Goal: Information Seeking & Learning: Stay updated

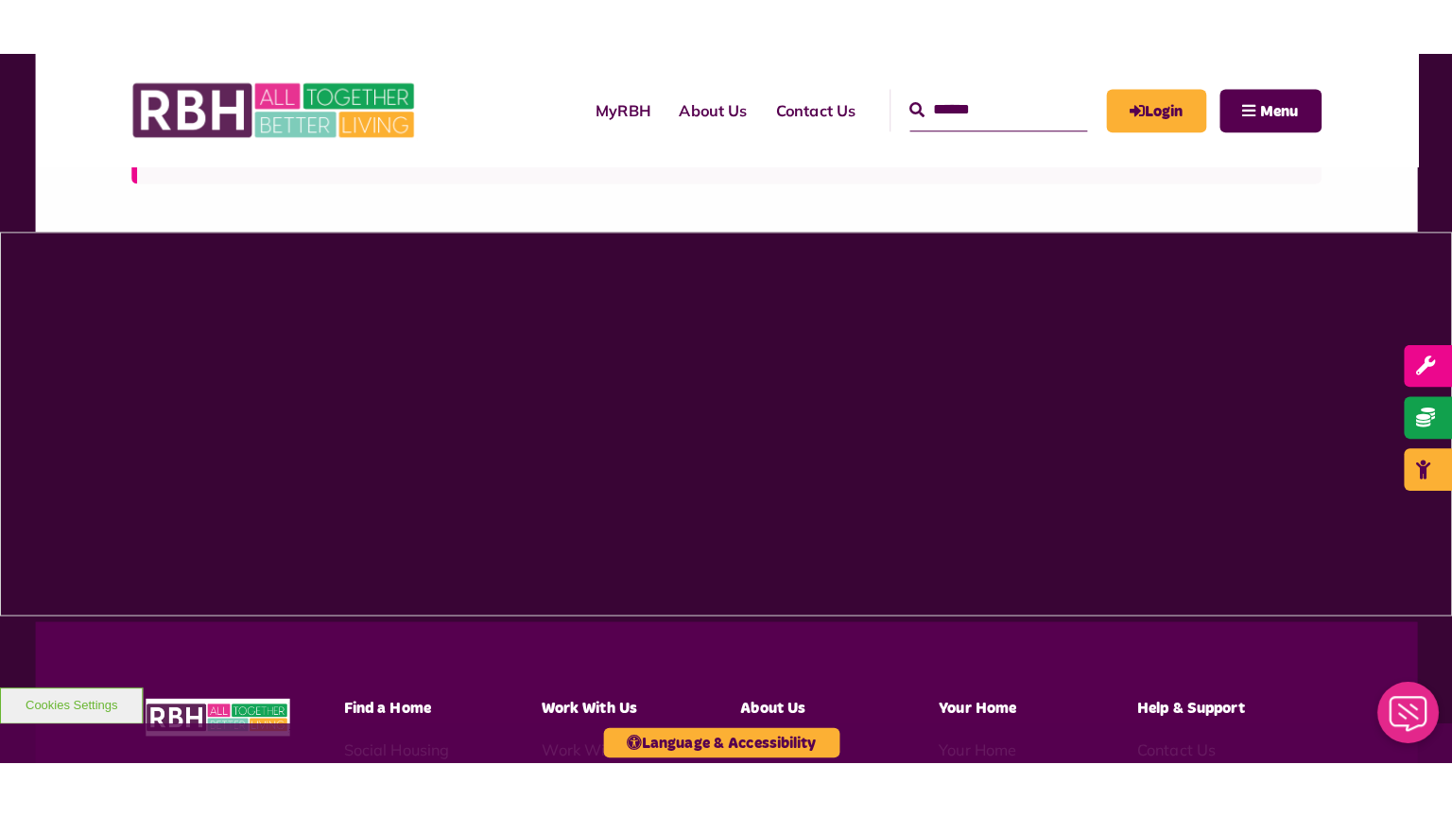
scroll to position [1433, 0]
